Goal: Transaction & Acquisition: Purchase product/service

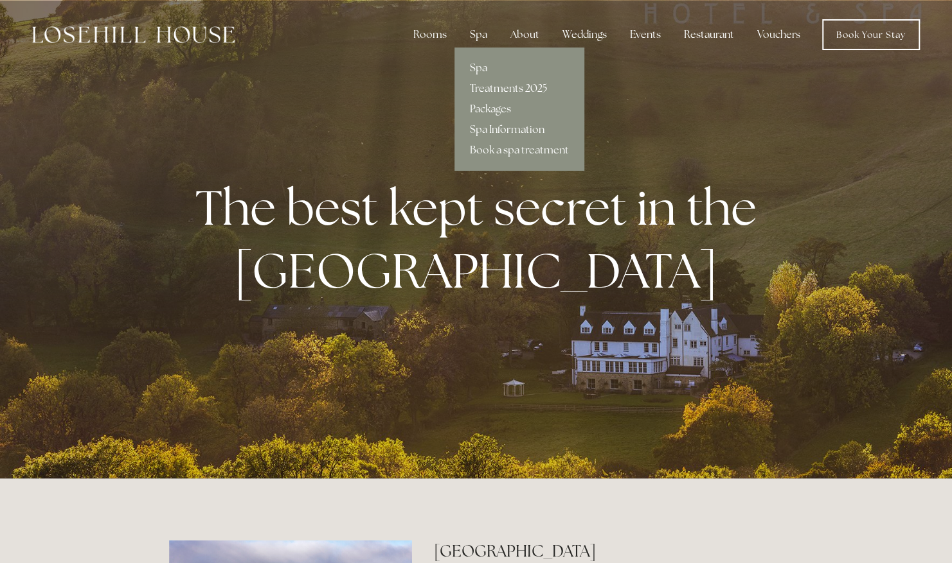
click at [493, 87] on link "Treatments 2025" at bounding box center [519, 88] width 130 height 21
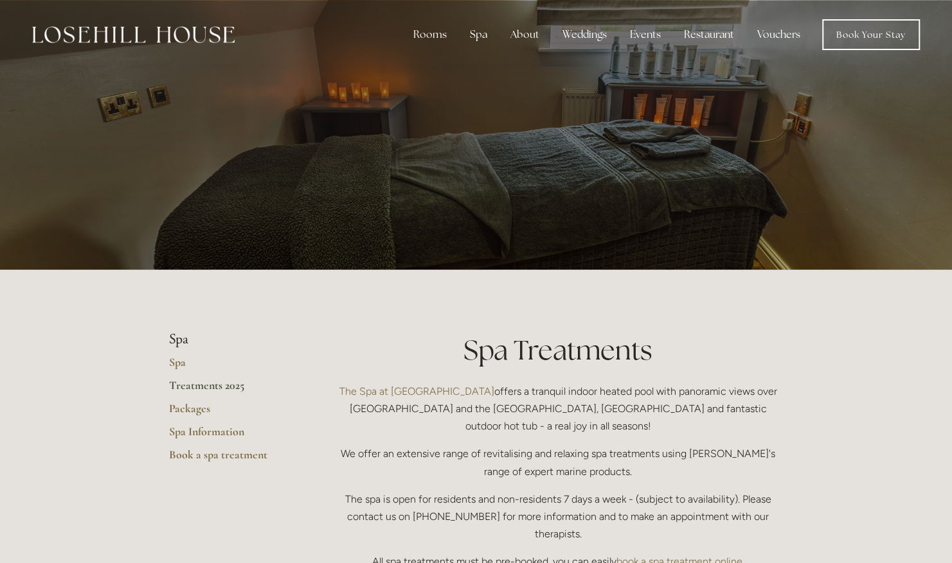
click at [784, 37] on link "Vouchers" at bounding box center [779, 35] width 64 height 26
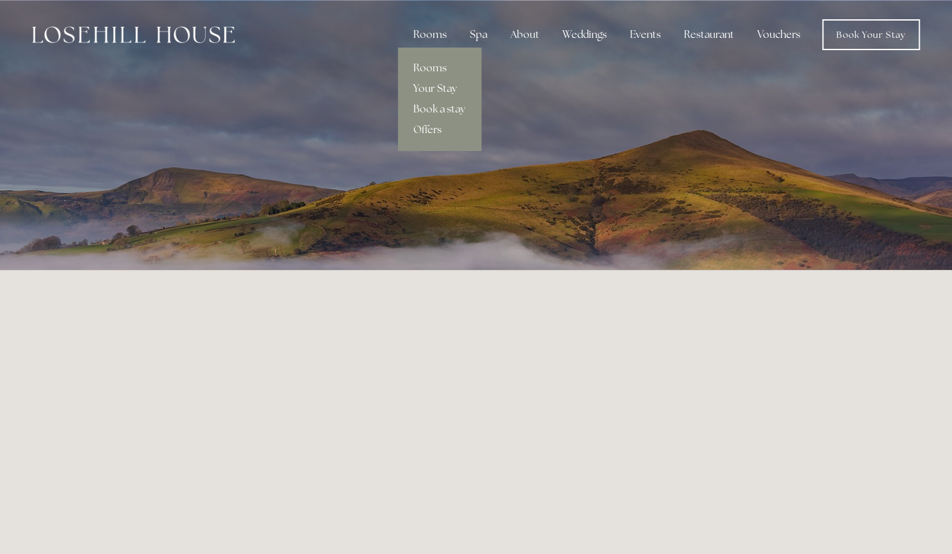
click at [443, 84] on link "Your Stay" at bounding box center [439, 88] width 83 height 21
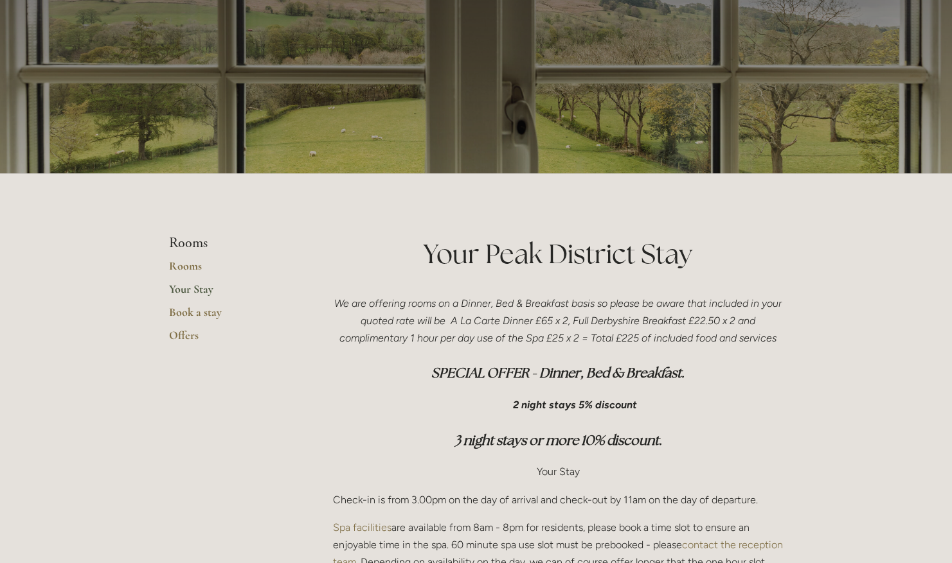
scroll to position [97, 0]
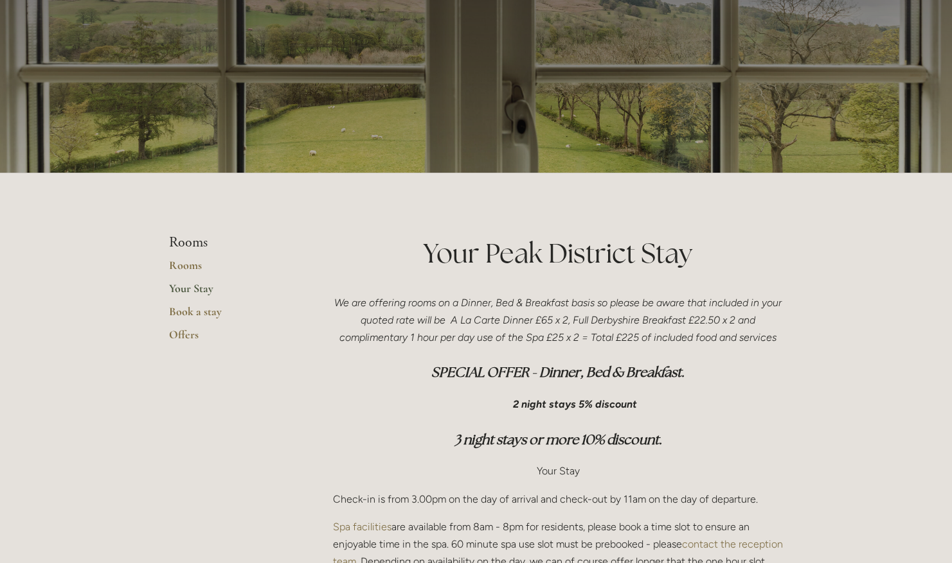
click at [191, 296] on link "Your Stay" at bounding box center [230, 292] width 123 height 23
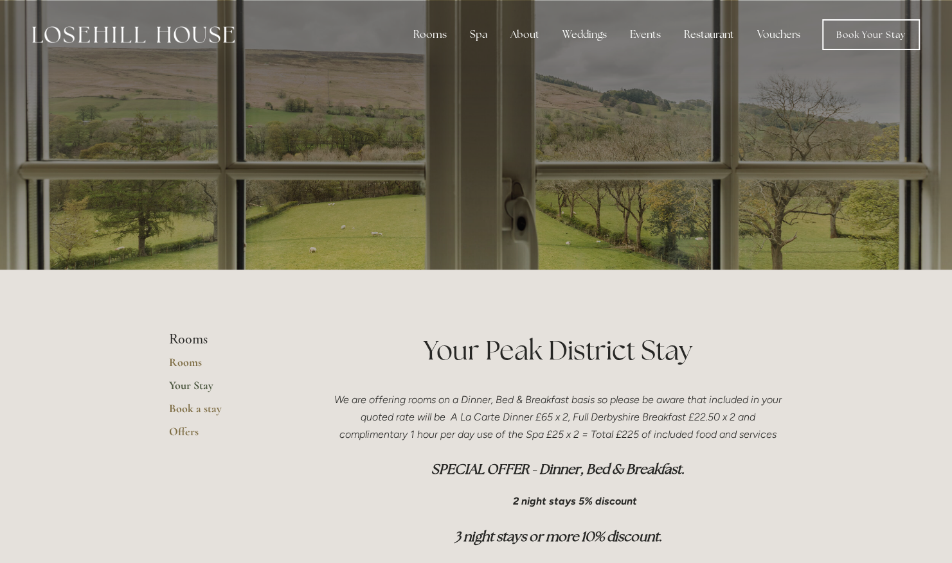
click at [195, 400] on link "Your Stay" at bounding box center [230, 389] width 123 height 23
click at [187, 430] on link "Offers" at bounding box center [230, 436] width 123 height 23
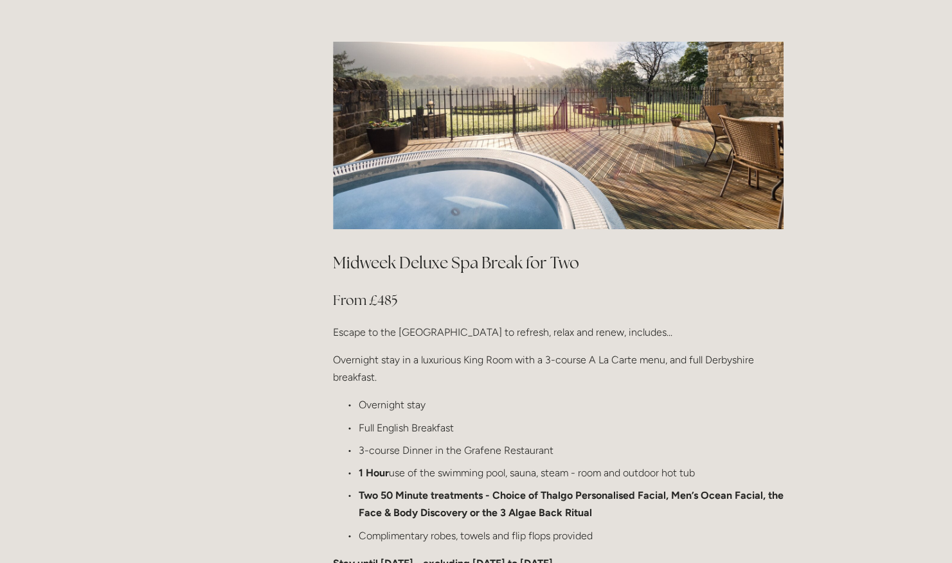
scroll to position [1321, 0]
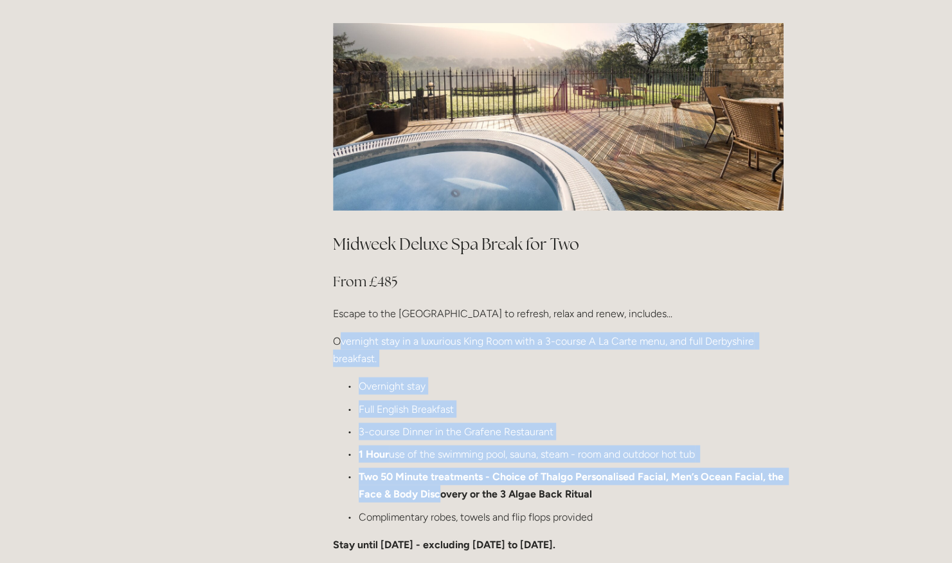
drag, startPoint x: 337, startPoint y: 303, endPoint x: 439, endPoint y: 450, distance: 179.0
click at [439, 450] on div "Midweek Deluxe Spa Break for Two From £485 Escape to the [GEOGRAPHIC_DATA] to r…" at bounding box center [558, 471] width 450 height 477
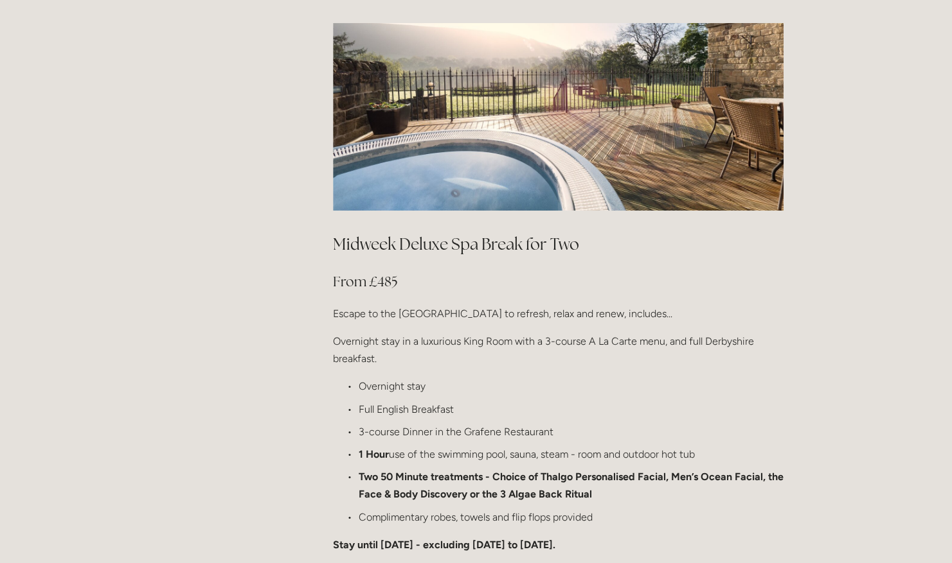
drag, startPoint x: 439, startPoint y: 450, endPoint x: 442, endPoint y: 470, distance: 20.7
click at [442, 470] on ul "Overnight stay Full English Breakfast 3-course Dinner in the Grafene Restaurant…" at bounding box center [558, 451] width 450 height 148
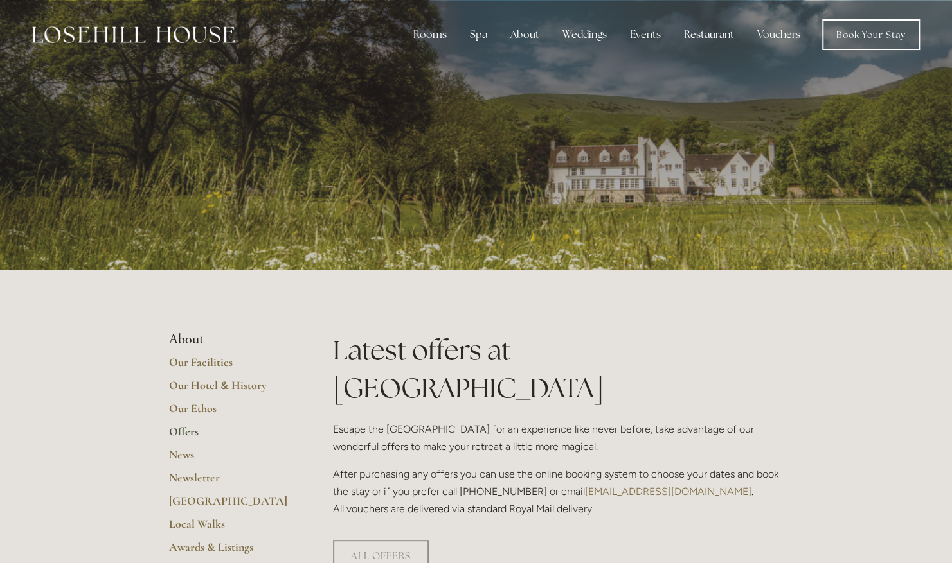
scroll to position [0, 0]
click at [759, 28] on link "Vouchers" at bounding box center [779, 35] width 64 height 26
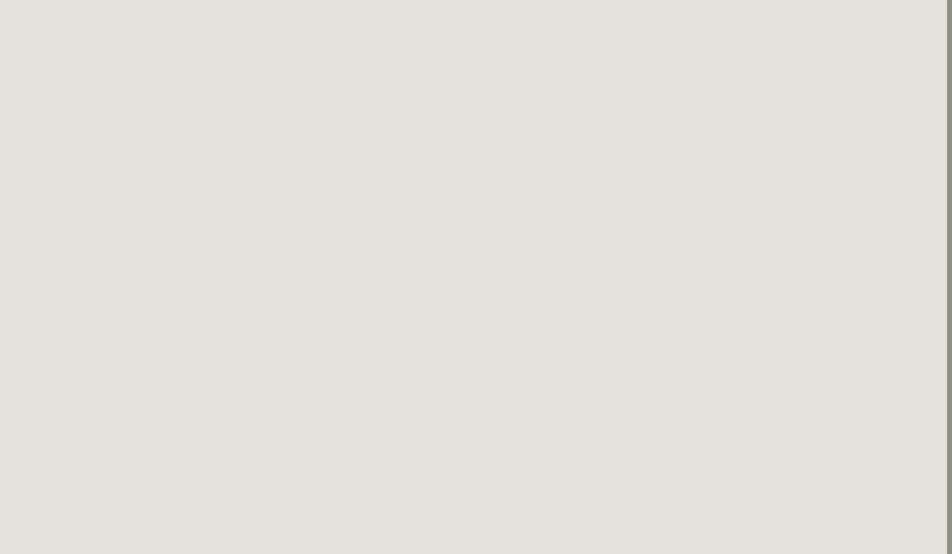
scroll to position [429, 5]
